Goal: Download file/media

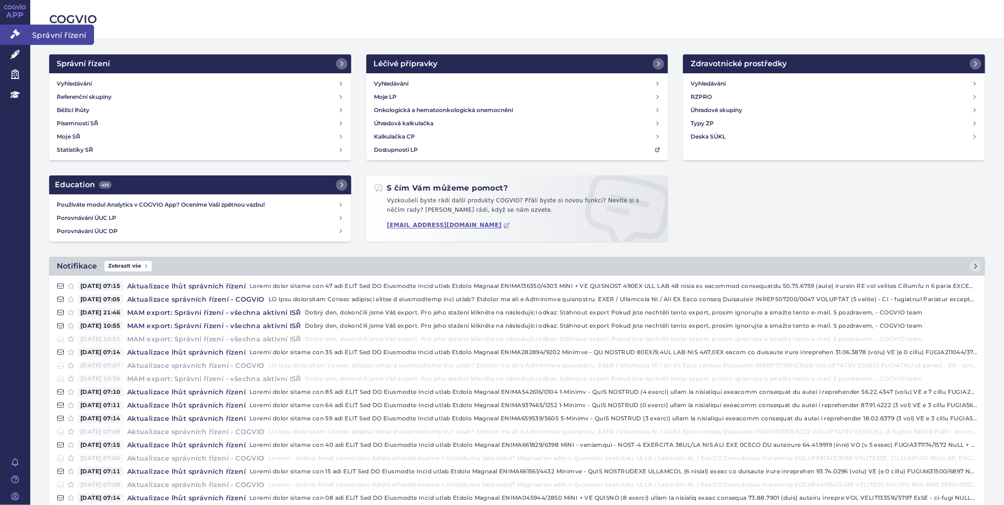
click at [18, 32] on icon at bounding box center [14, 33] width 9 height 9
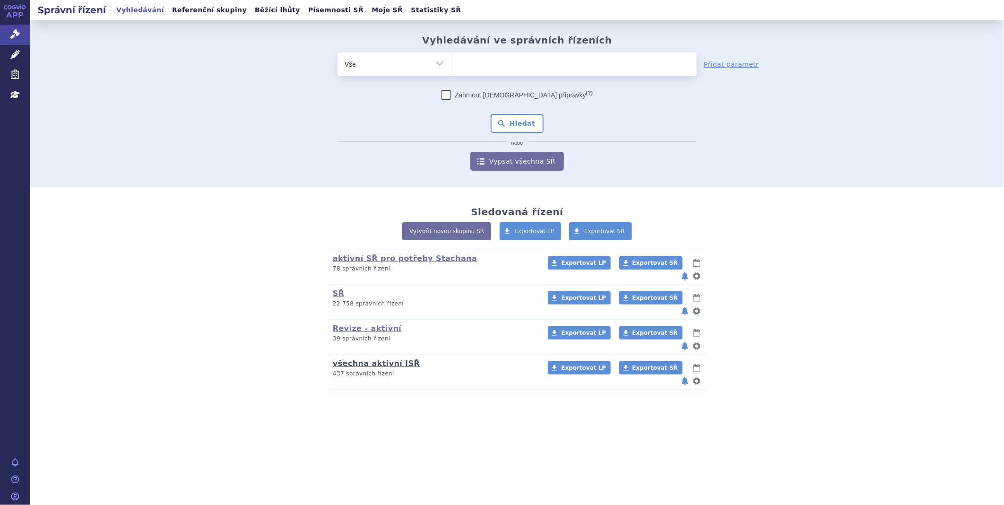
click at [342, 359] on link "všechna aktivní ISŘ" at bounding box center [376, 363] width 87 height 9
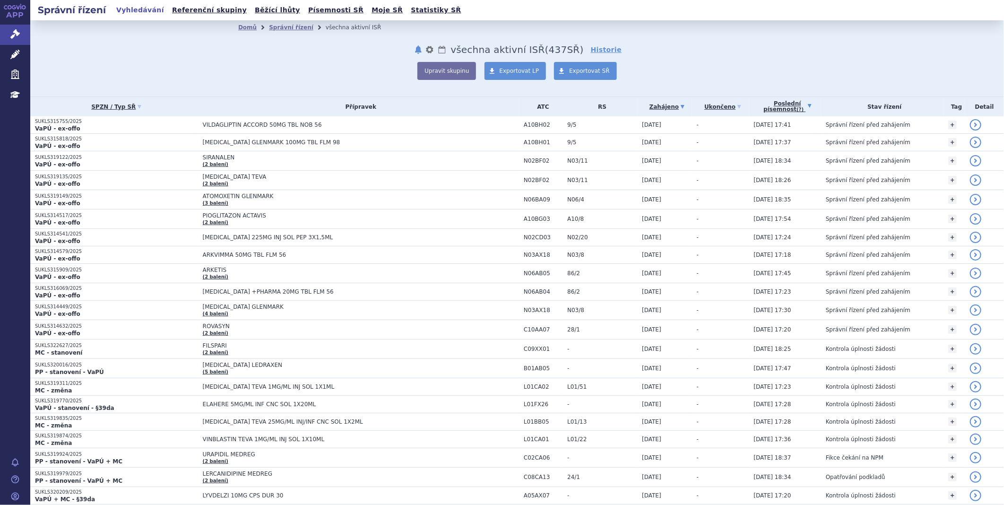
click at [787, 107] on link "Poslední písemnost (?)" at bounding box center [787, 106] width 67 height 19
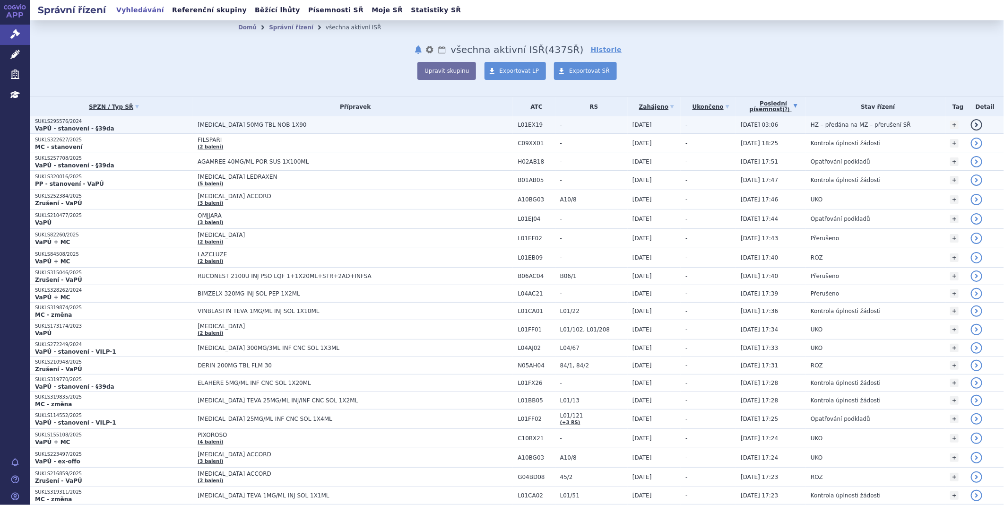
click at [202, 122] on span "[MEDICAL_DATA] 50MG TBL NOB 1X90" at bounding box center [316, 124] width 236 height 7
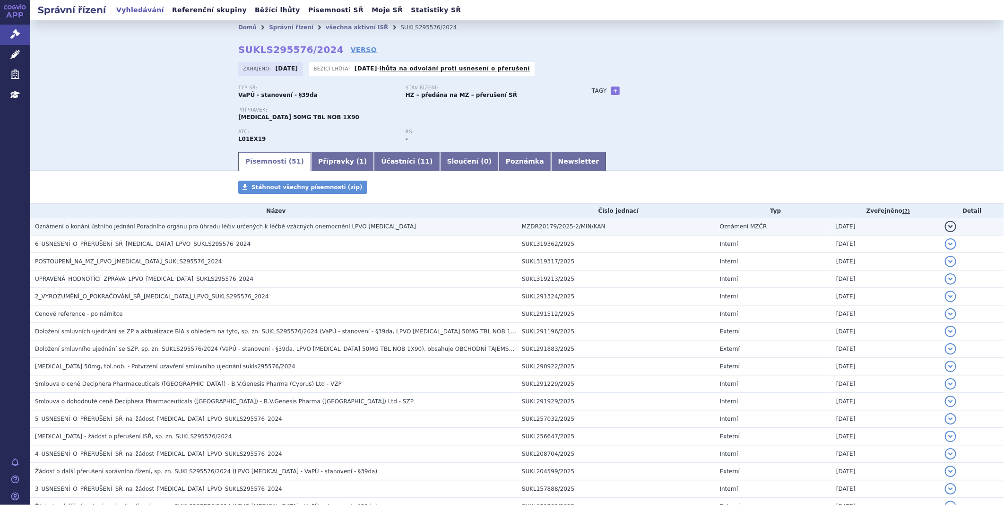
click at [241, 230] on span "Oznámení o konání ústního jednání Poradního orgánu pro úhradu léčiv určených k …" at bounding box center [225, 226] width 381 height 7
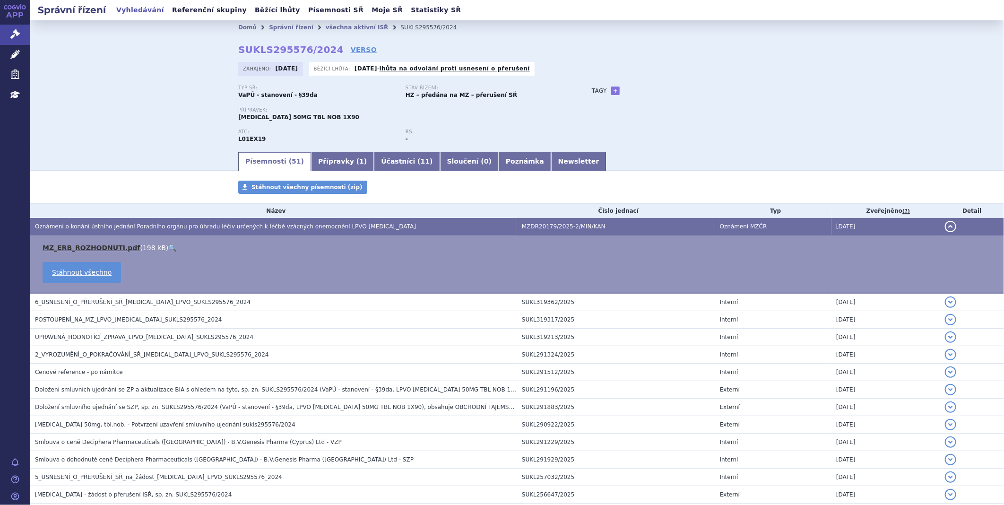
click at [98, 246] on link "MZ_ERB_ROZHODNUTI.pdf" at bounding box center [91, 248] width 97 height 8
click at [13, 32] on icon at bounding box center [14, 33] width 9 height 9
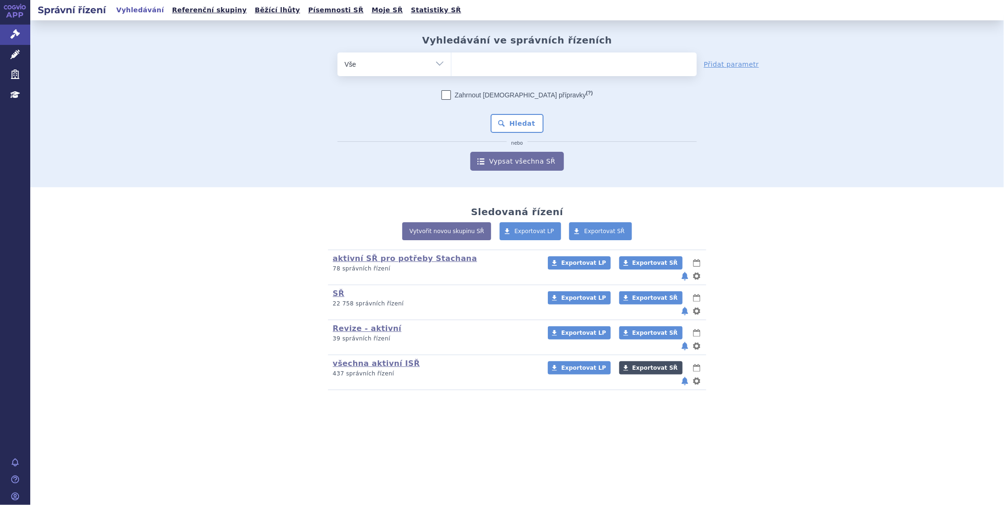
click at [632, 364] on span "Exportovat SŘ" at bounding box center [654, 367] width 45 height 7
